Goal: Navigation & Orientation: Find specific page/section

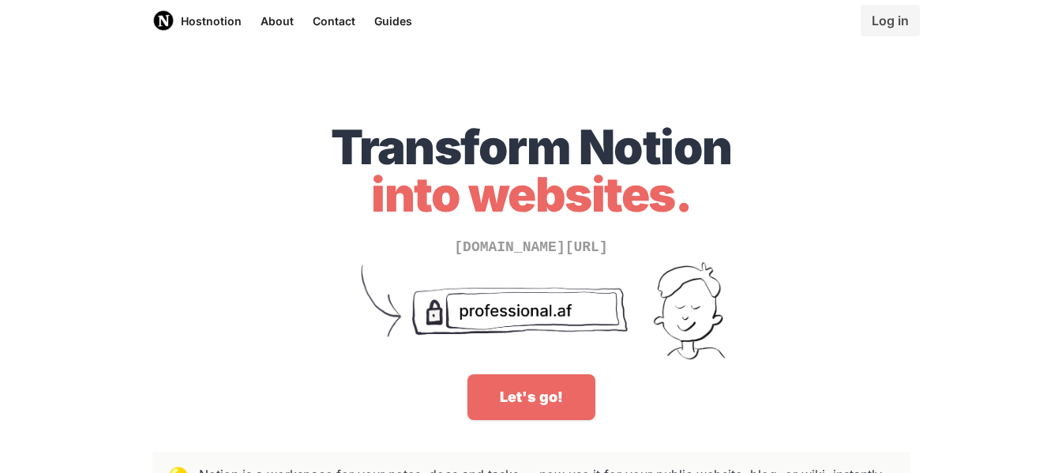
click at [519, 374] on link "Let's go!" at bounding box center [531, 397] width 128 height 46
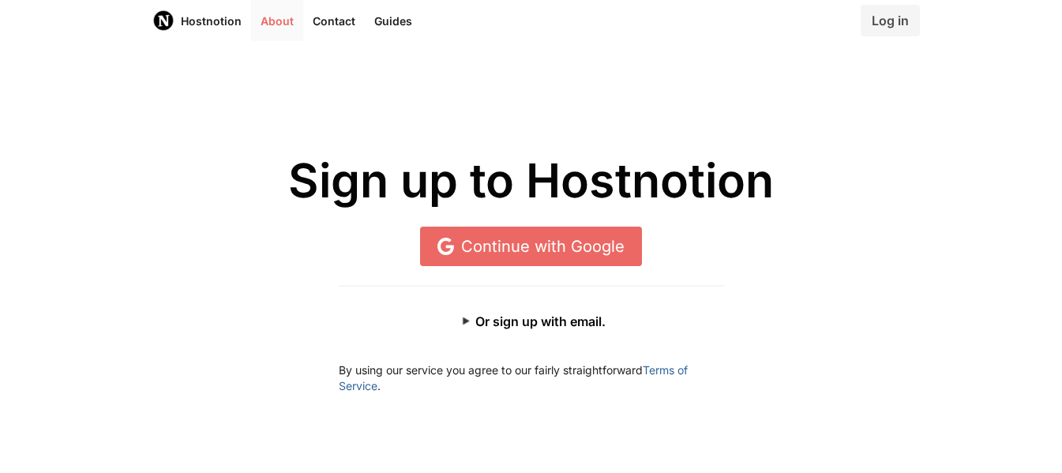
click at [276, 15] on link "About" at bounding box center [277, 20] width 52 height 41
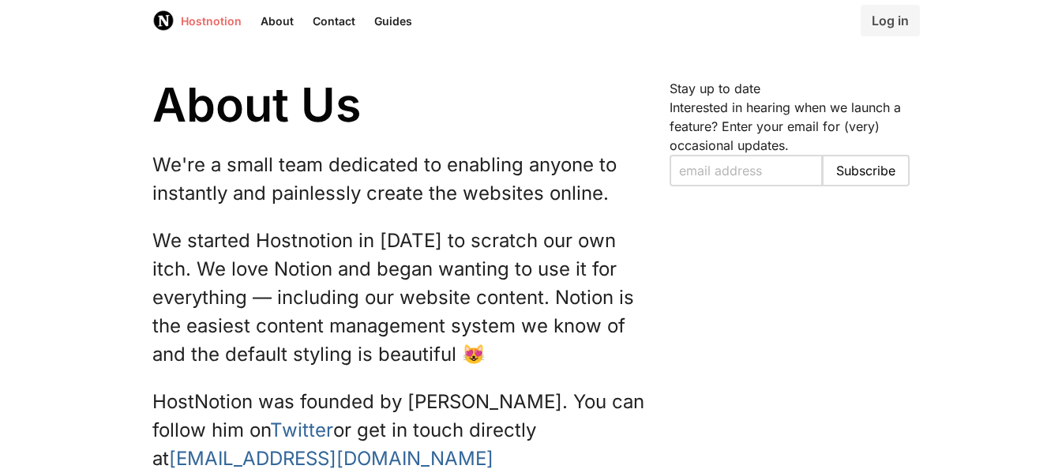
click at [229, 21] on link "Hostnotion" at bounding box center [197, 20] width 108 height 41
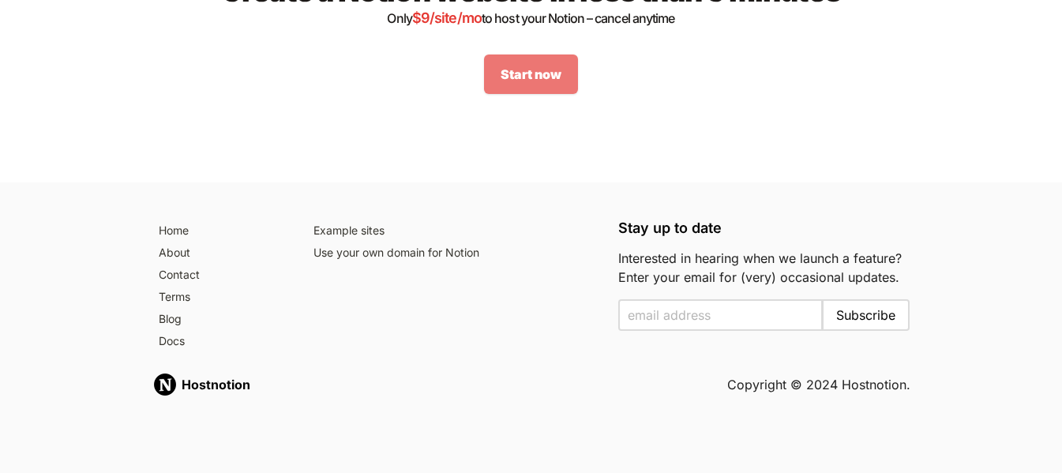
scroll to position [2263, 0]
